Goal: Check status

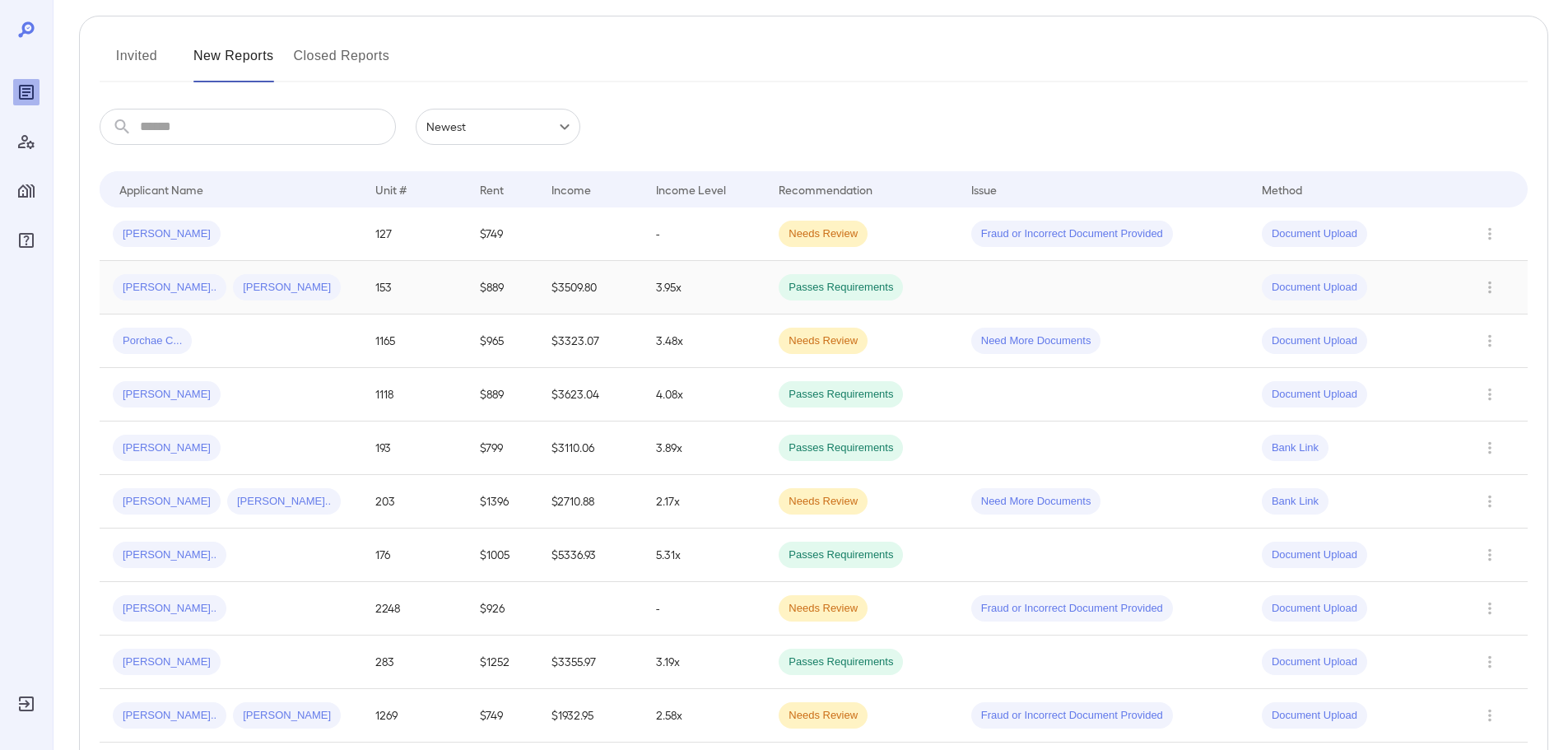
scroll to position [201, 0]
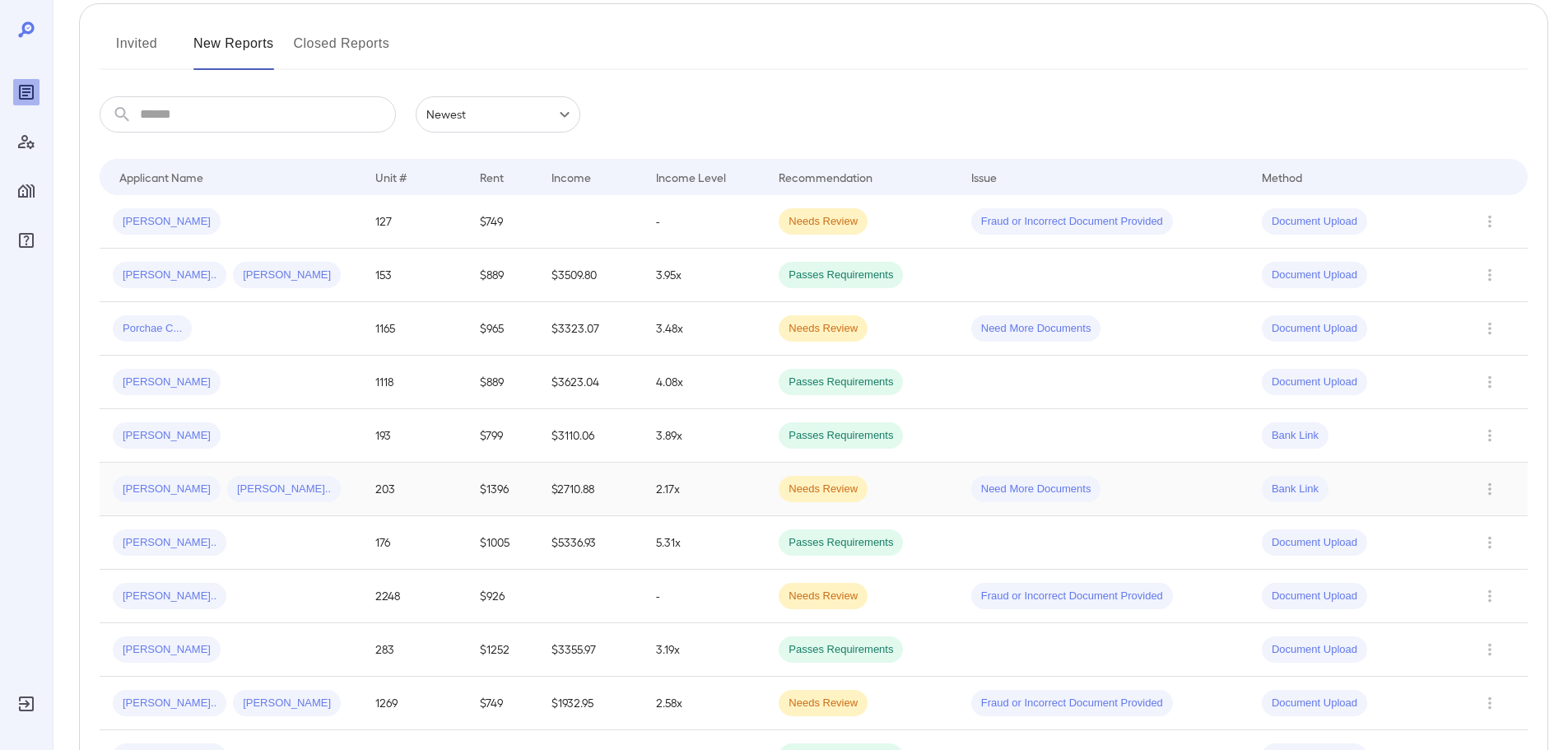
click at [343, 491] on div "Alfredo R... Cristina V..." at bounding box center [230, 489] width 236 height 26
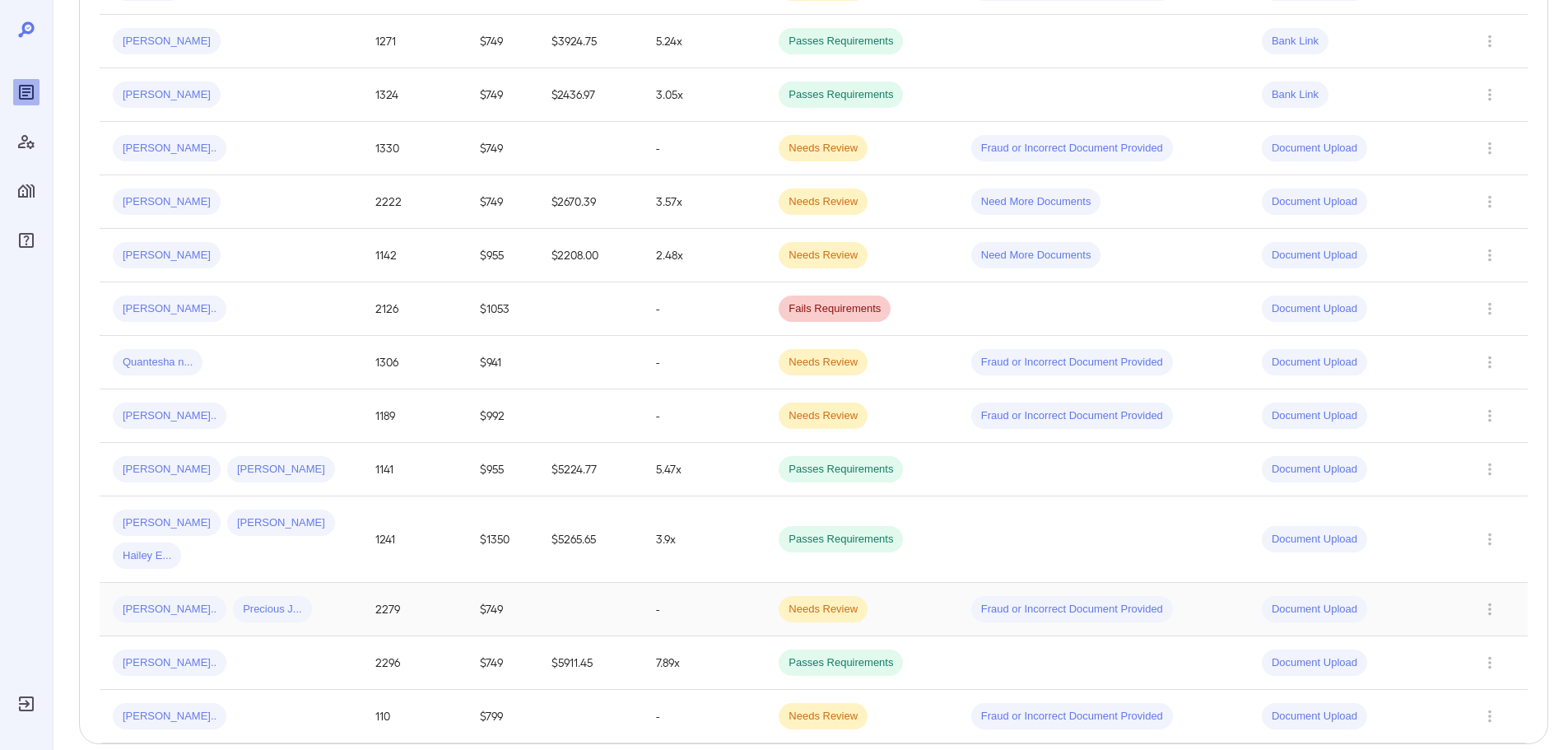
scroll to position [1025, 0]
click at [323, 595] on div "Athena T... Precious J..." at bounding box center [230, 608] width 236 height 26
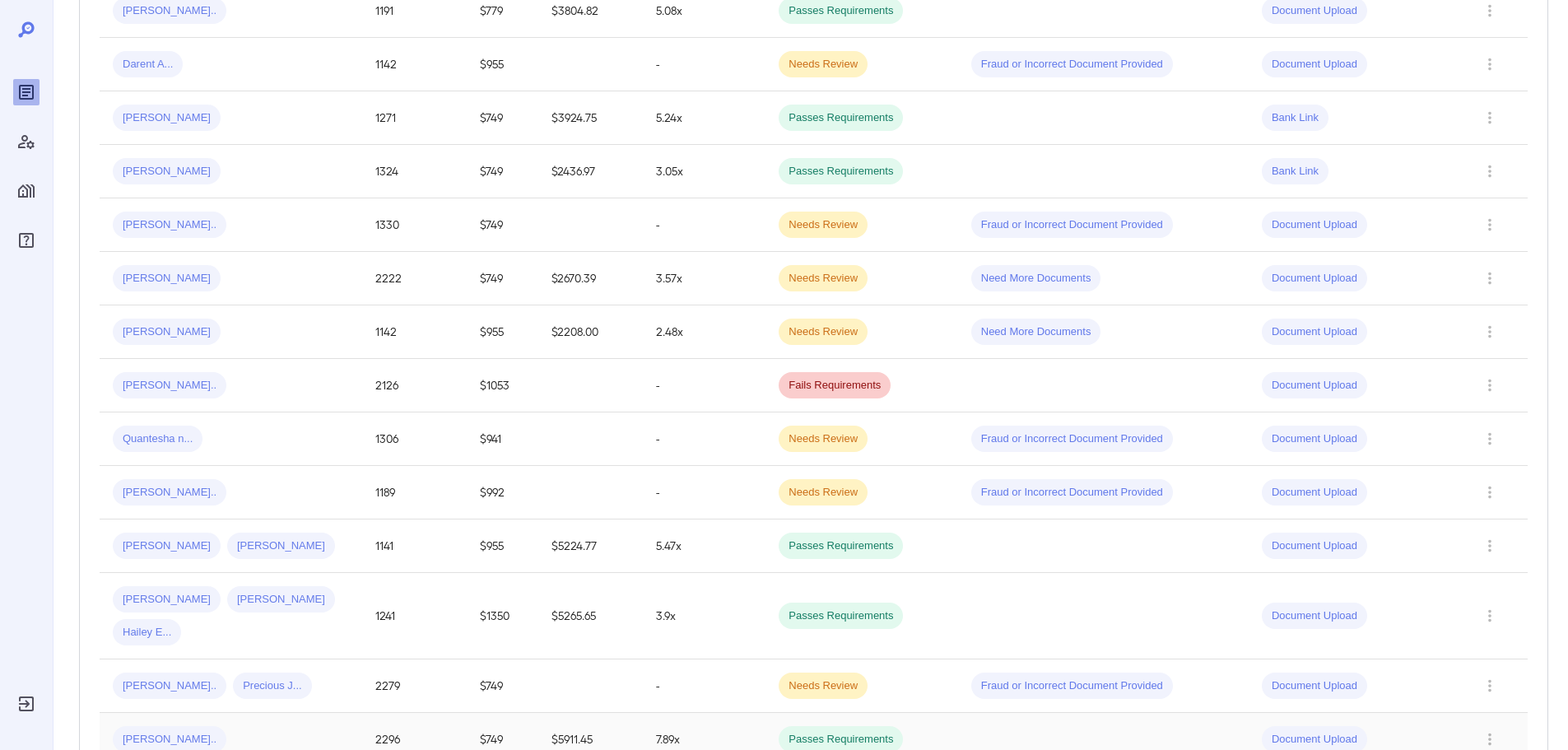
scroll to position [1071, 0]
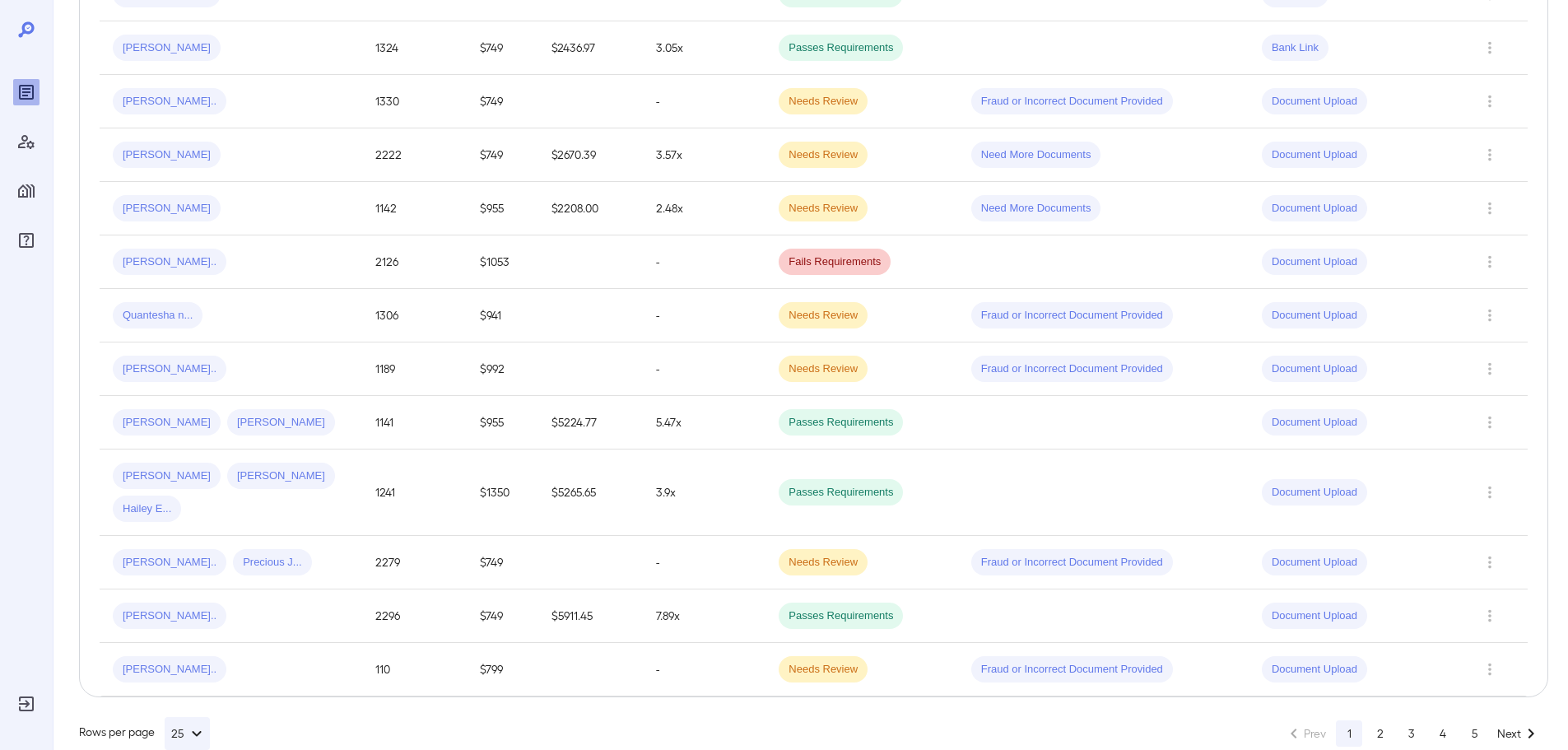
click at [1373, 720] on button "2" at bounding box center [1380, 733] width 26 height 26
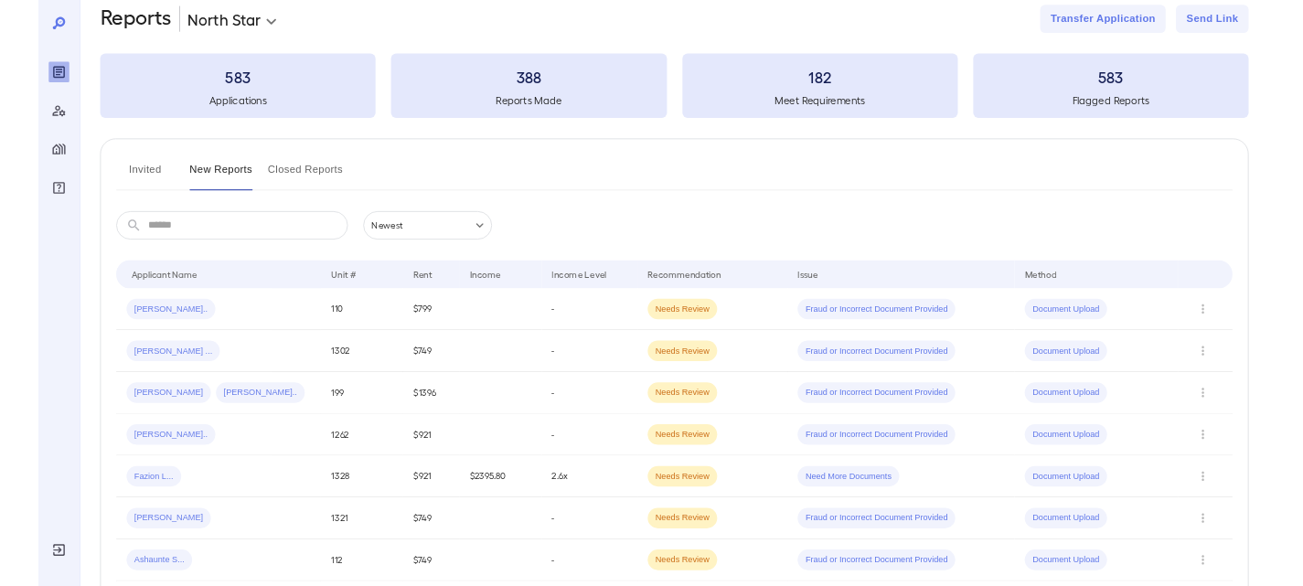
scroll to position [0, 0]
